Goal: Entertainment & Leisure: Consume media (video, audio)

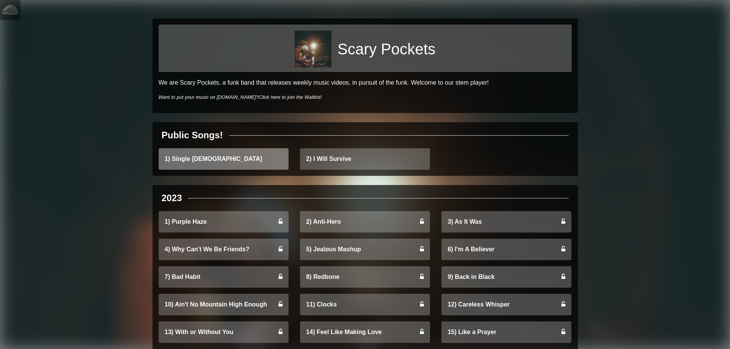
click at [224, 160] on link "1) Single Ladies" at bounding box center [224, 158] width 130 height 21
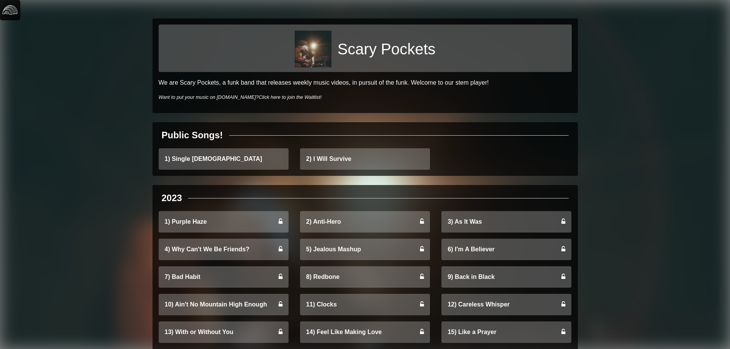
click at [14, 11] on img at bounding box center [9, 9] width 15 height 15
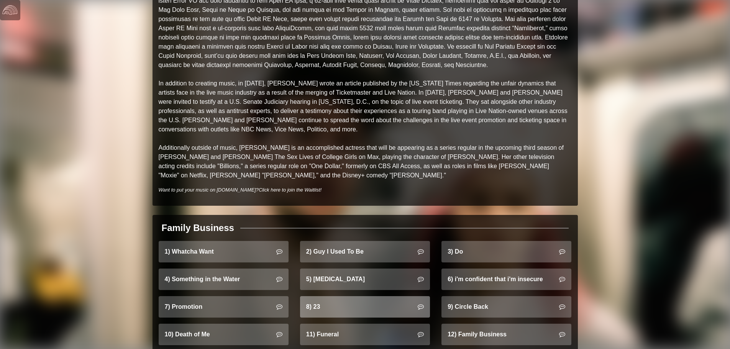
scroll to position [345, 0]
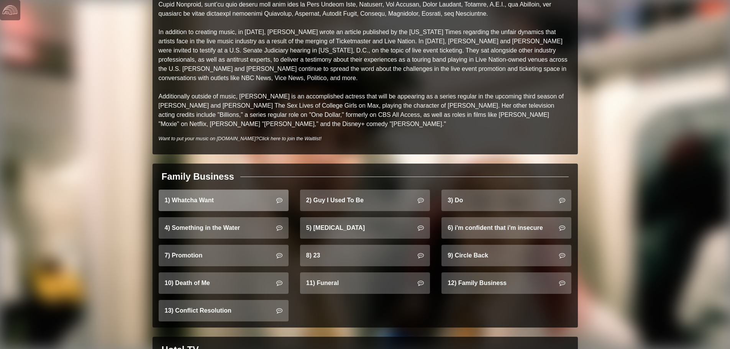
click at [225, 190] on link "1) Whatcha Want" at bounding box center [224, 200] width 130 height 21
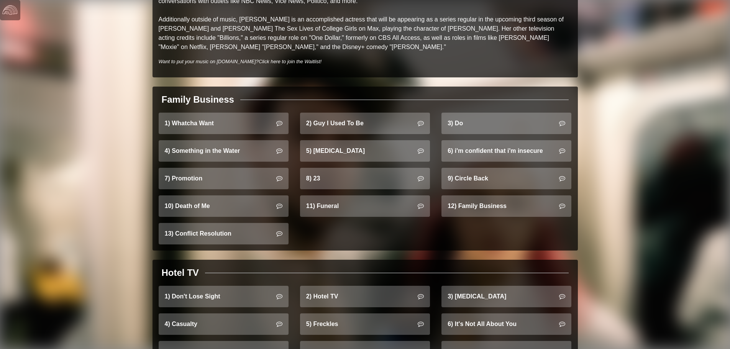
scroll to position [421, 0]
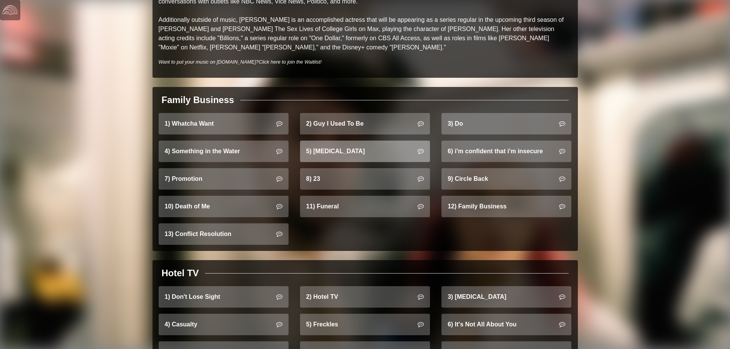
click at [397, 141] on link "5) [MEDICAL_DATA]" at bounding box center [365, 151] width 130 height 21
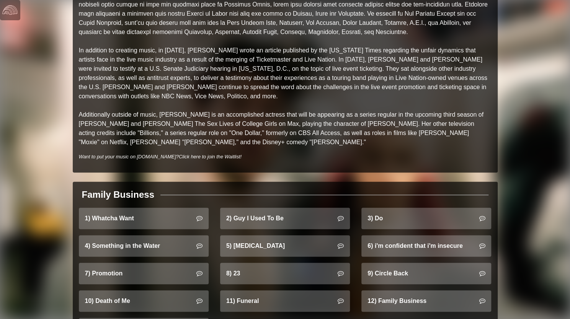
scroll to position [421, 0]
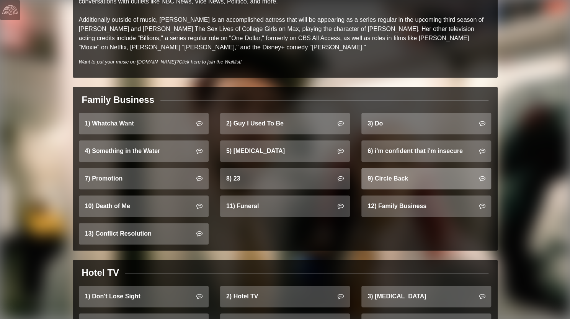
click at [430, 170] on link "9) Circle Back" at bounding box center [427, 178] width 130 height 21
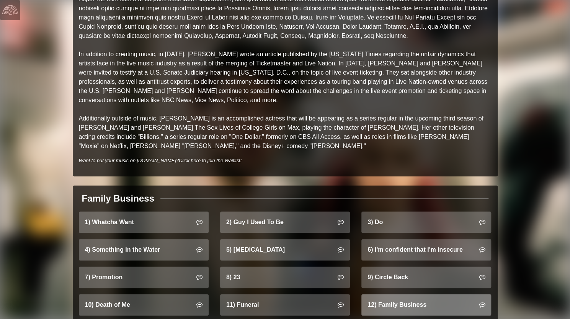
scroll to position [383, 0]
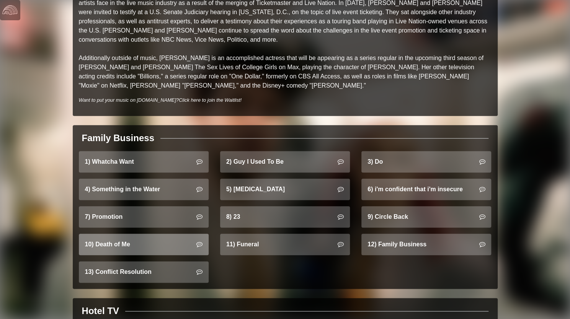
click at [126, 239] on link "10) Death of Me" at bounding box center [144, 244] width 130 height 21
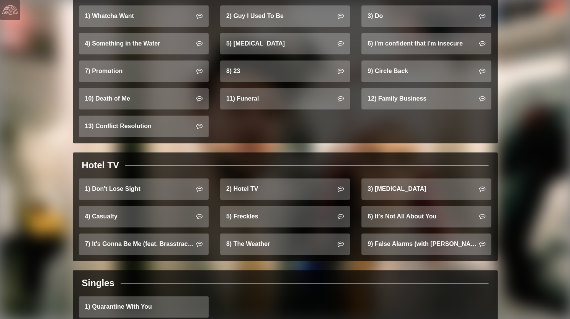
scroll to position [536, 0]
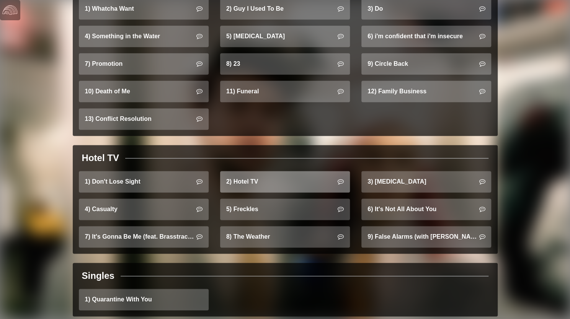
click at [296, 174] on link "2) Hotel TV" at bounding box center [285, 181] width 130 height 21
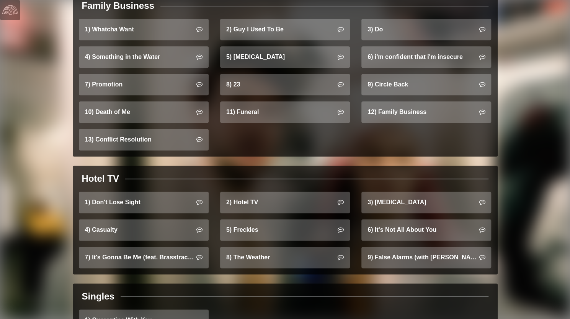
scroll to position [613, 0]
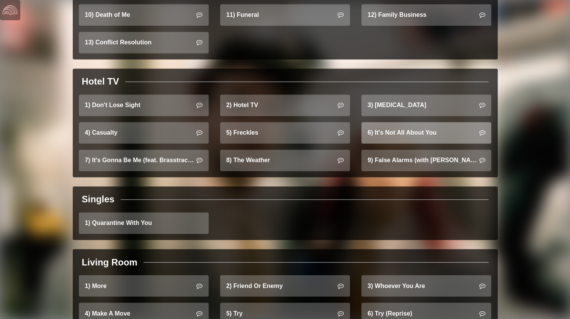
click at [413, 122] on link "6) It's Not All About You" at bounding box center [427, 132] width 130 height 21
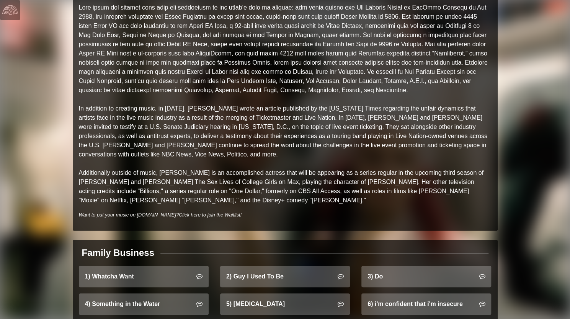
scroll to position [536, 0]
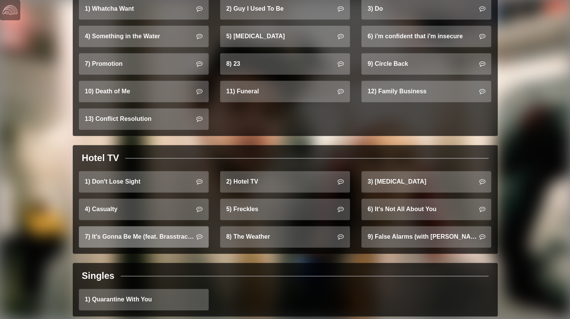
click at [126, 231] on link "7) It's Gonna Be Me (feat. Brasstracks)" at bounding box center [144, 236] width 130 height 21
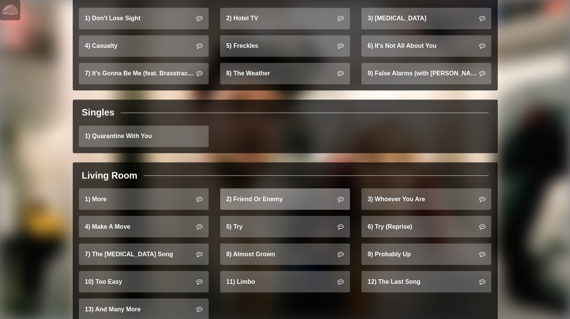
scroll to position [716, 0]
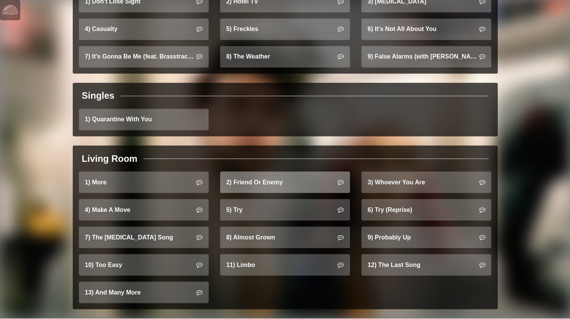
click at [292, 173] on link "2) Friend Or Enemy" at bounding box center [285, 182] width 130 height 21
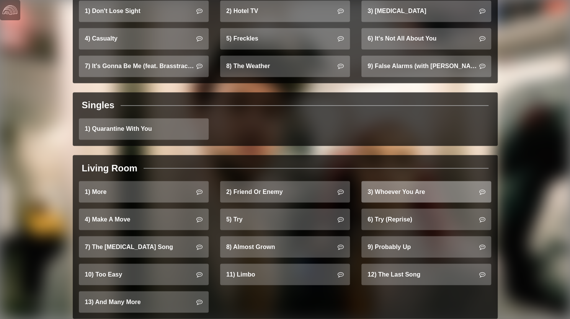
scroll to position [716, 0]
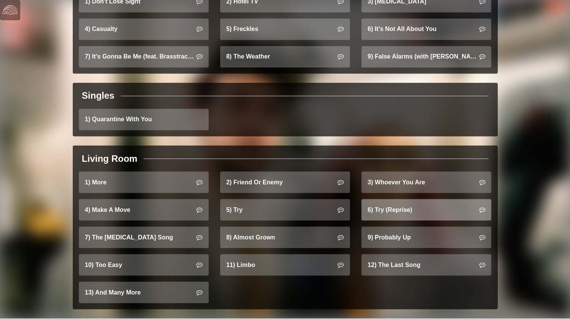
click at [424, 201] on link "6) Try (Reprise)" at bounding box center [427, 209] width 130 height 21
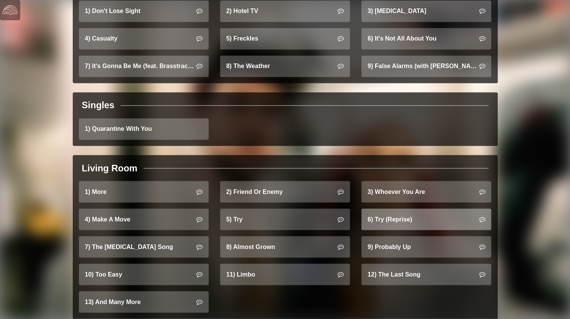
scroll to position [716, 0]
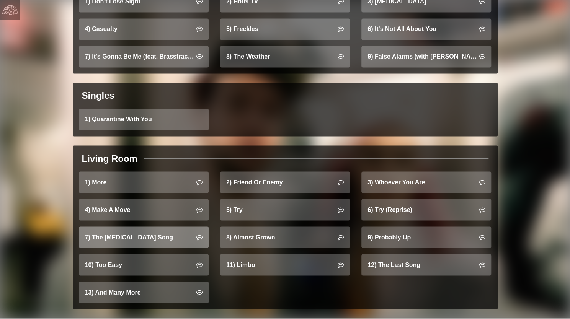
click at [152, 228] on link "7) The [MEDICAL_DATA] Song" at bounding box center [144, 237] width 130 height 21
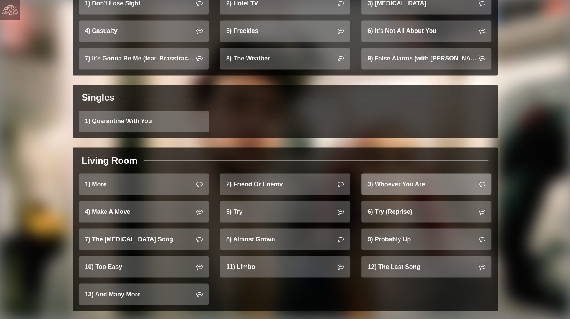
scroll to position [716, 0]
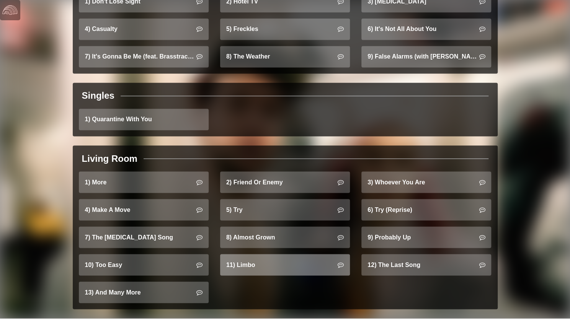
click at [303, 254] on link "11) Limbo" at bounding box center [285, 264] width 130 height 21
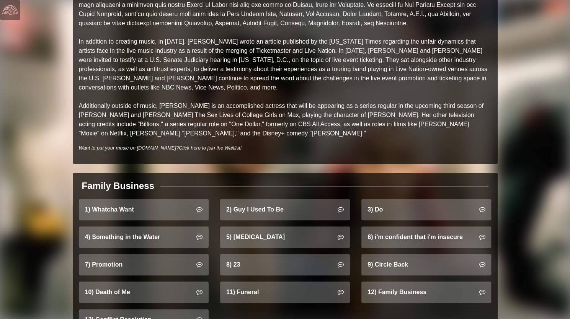
scroll to position [334, 0]
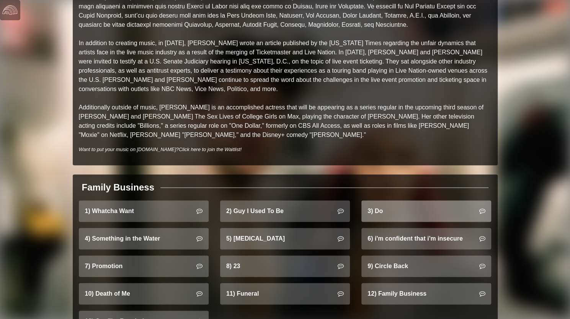
click at [435, 203] on link "3) Do" at bounding box center [427, 211] width 130 height 21
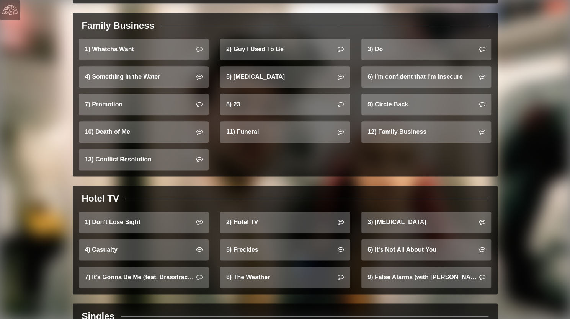
scroll to position [498, 0]
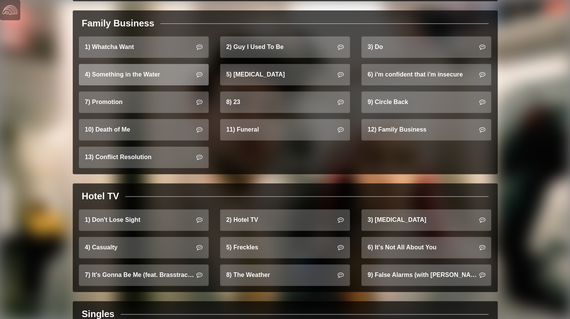
click at [137, 69] on link "4) Something in the Water" at bounding box center [144, 74] width 130 height 21
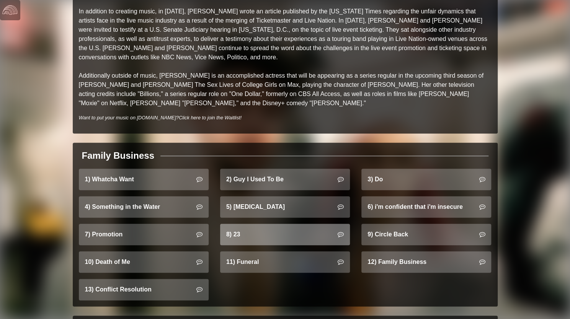
scroll to position [383, 0]
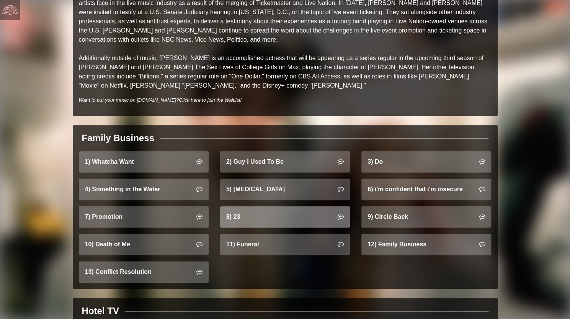
click at [295, 212] on link "8) 23" at bounding box center [285, 216] width 130 height 21
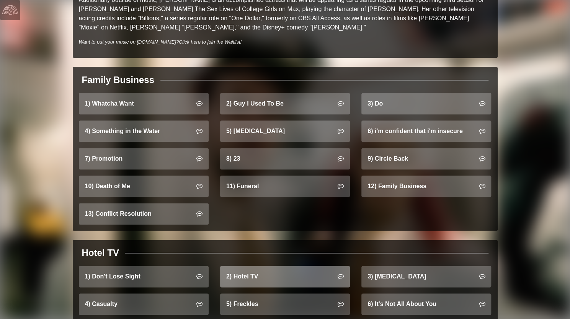
scroll to position [421, 0]
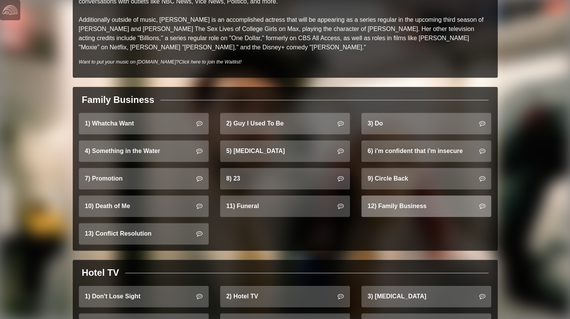
click at [394, 196] on link "12) Family Business" at bounding box center [427, 206] width 130 height 21
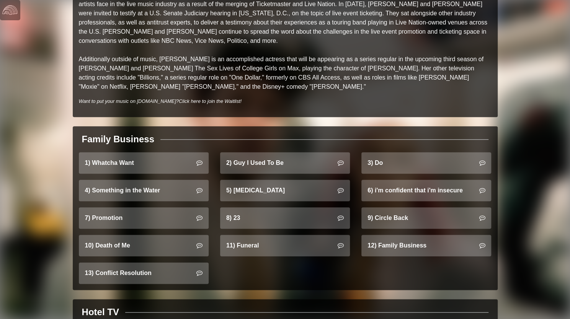
scroll to position [536, 0]
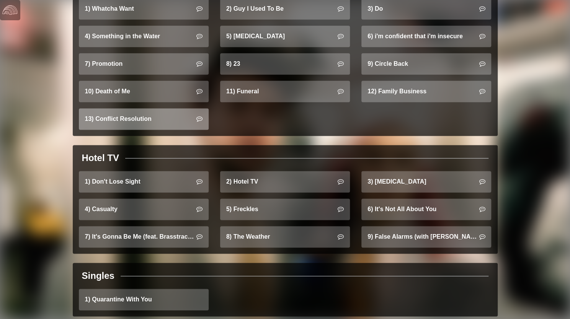
click at [136, 114] on link "13) Conflict Resolution" at bounding box center [144, 118] width 130 height 21
